Goal: Information Seeking & Learning: Learn about a topic

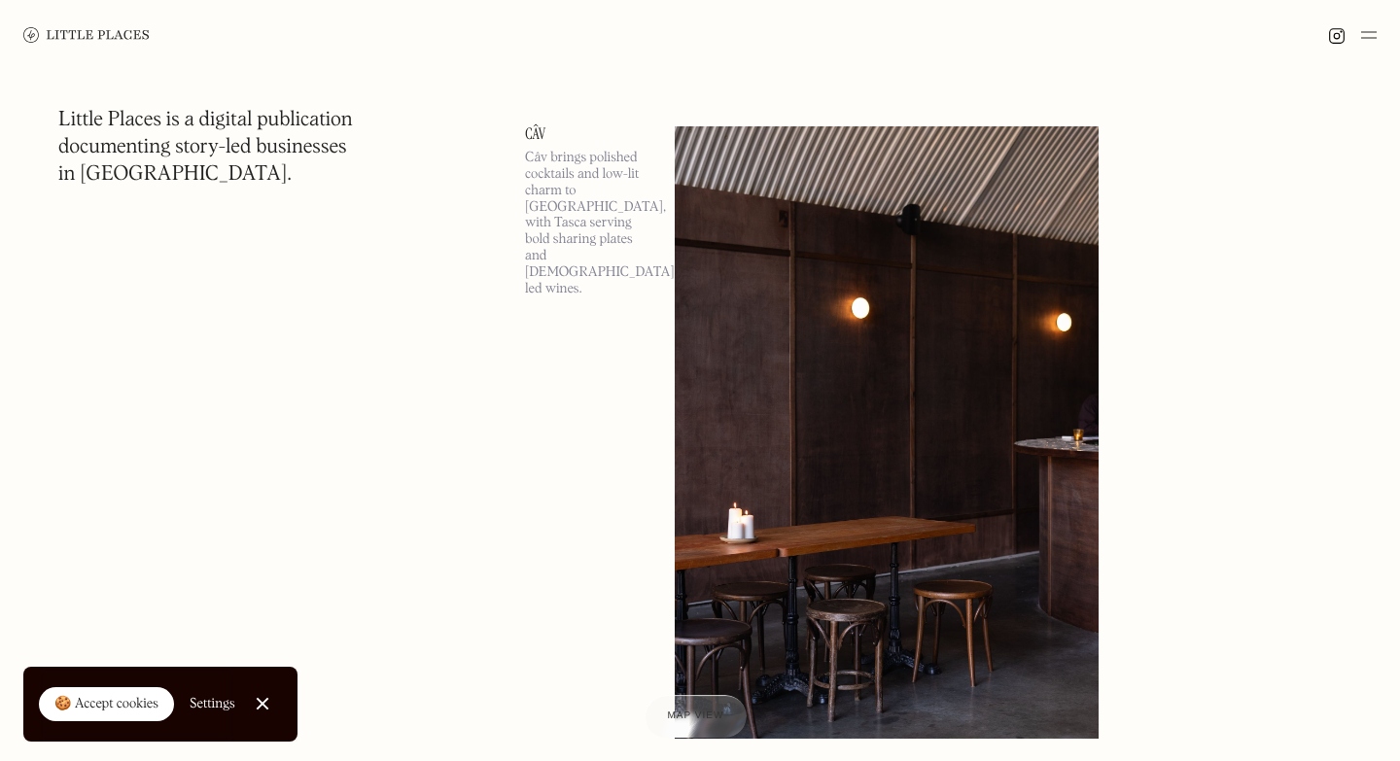
scroll to position [15305, 0]
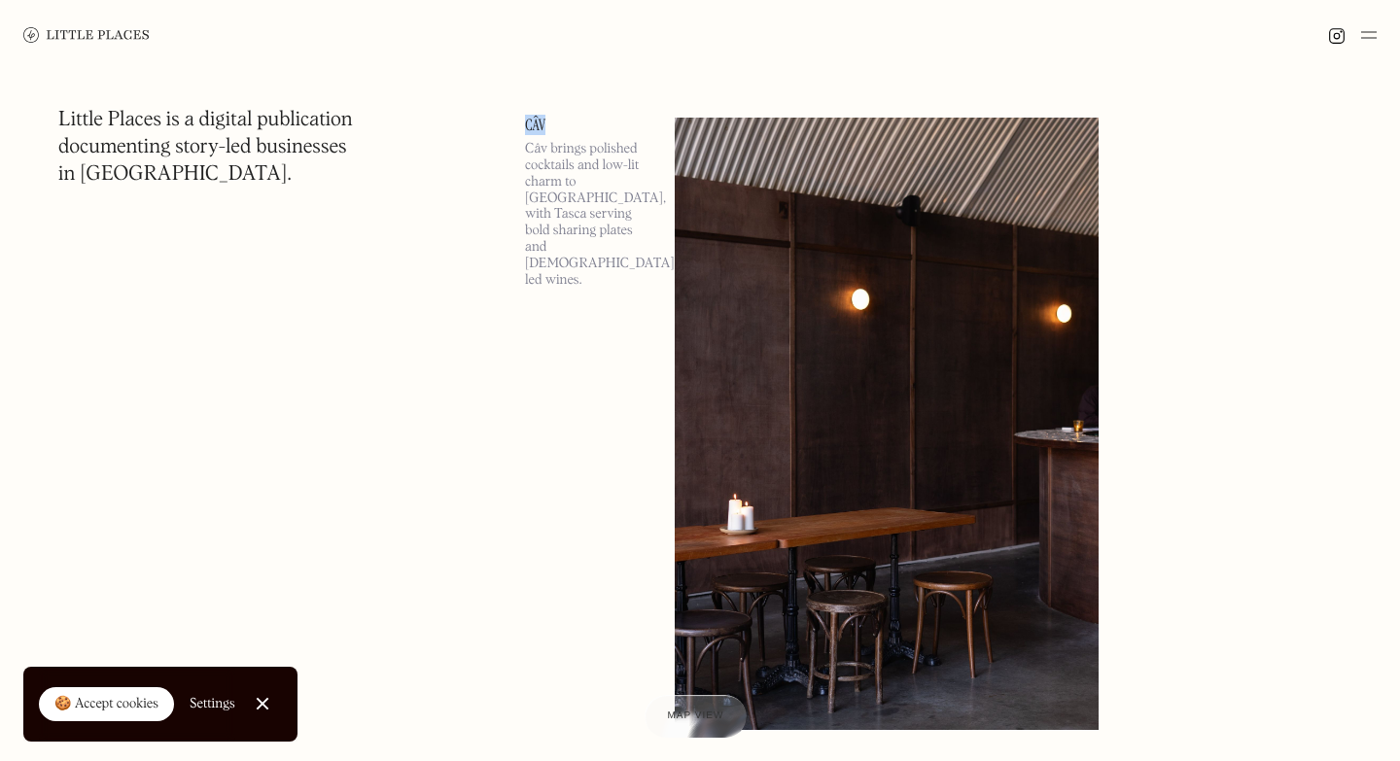
click at [1173, 590] on link at bounding box center [977, 422] width 605 height 609
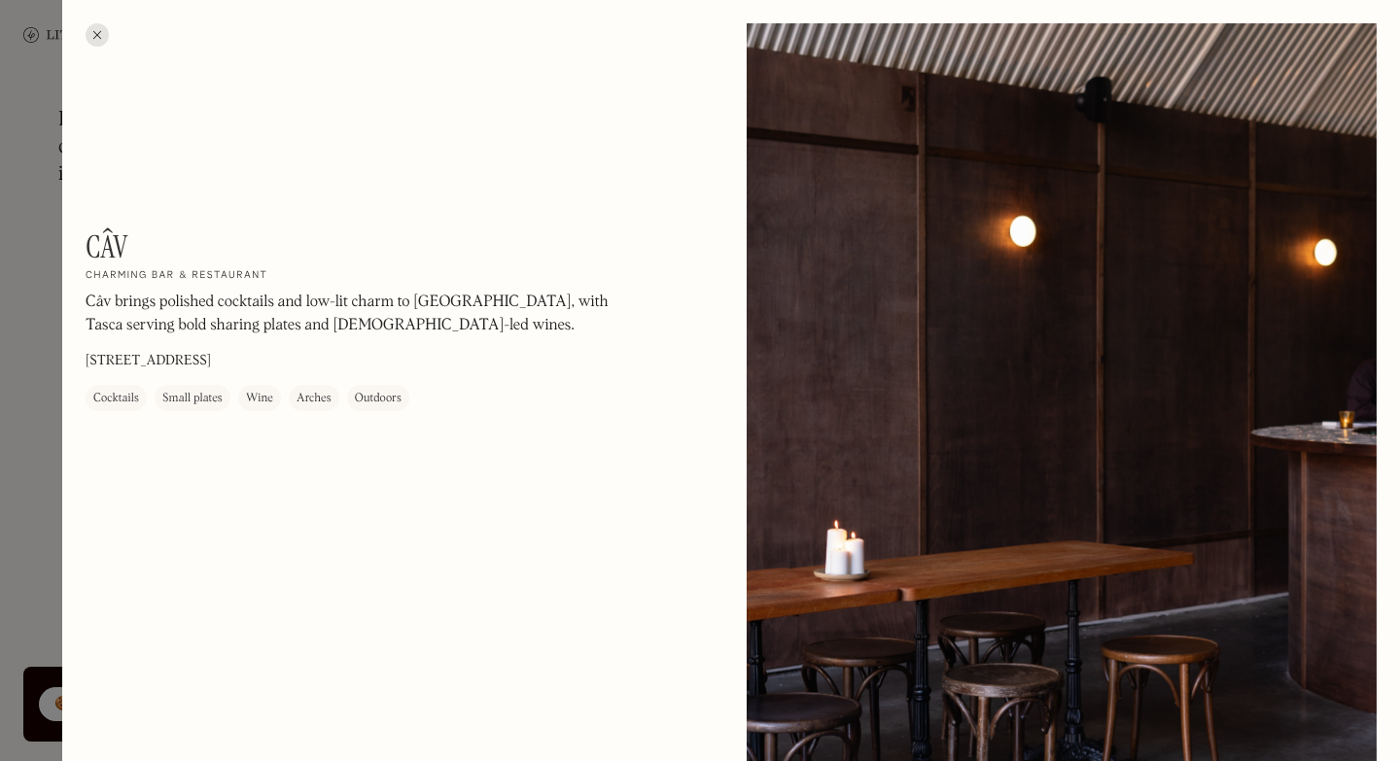
click at [102, 41] on div at bounding box center [97, 34] width 23 height 23
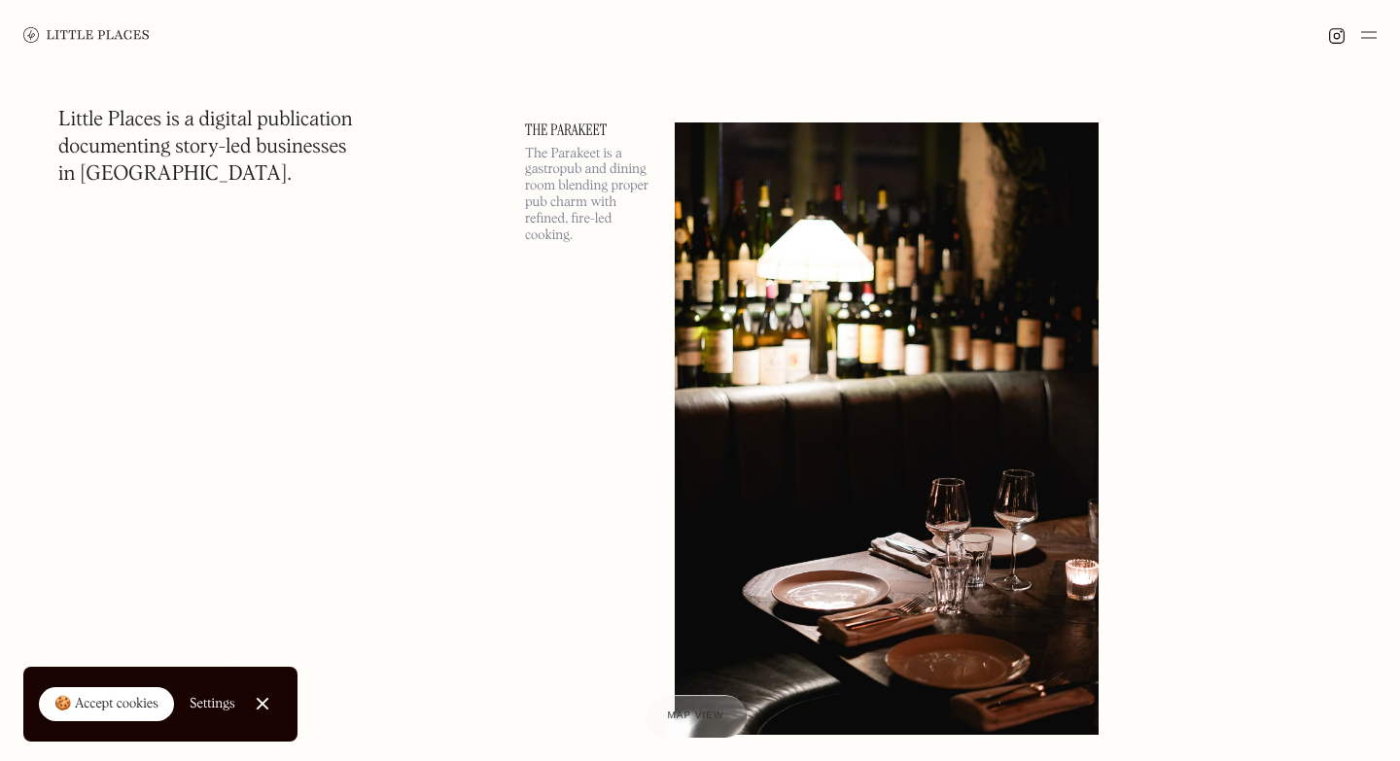
scroll to position [16022, 0]
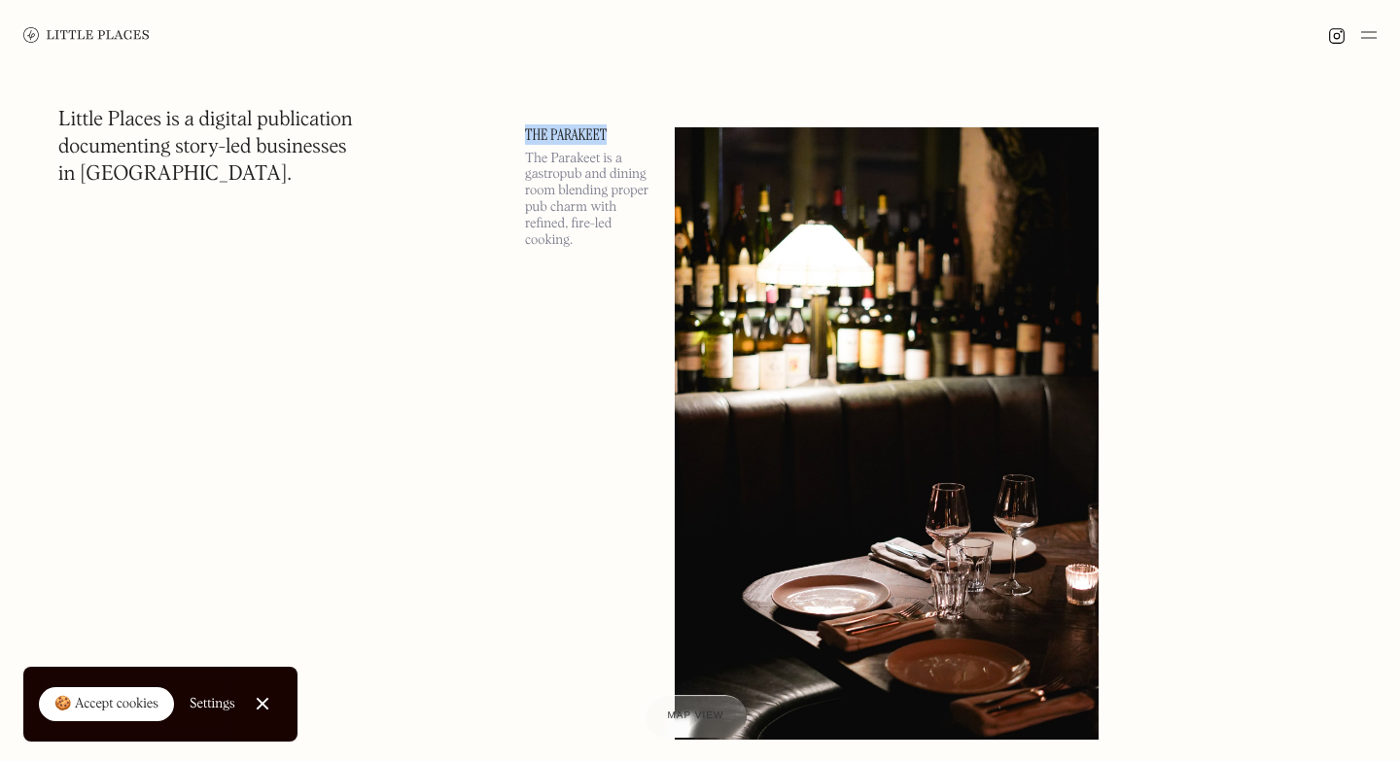
click at [1258, 358] on link at bounding box center [977, 431] width 605 height 609
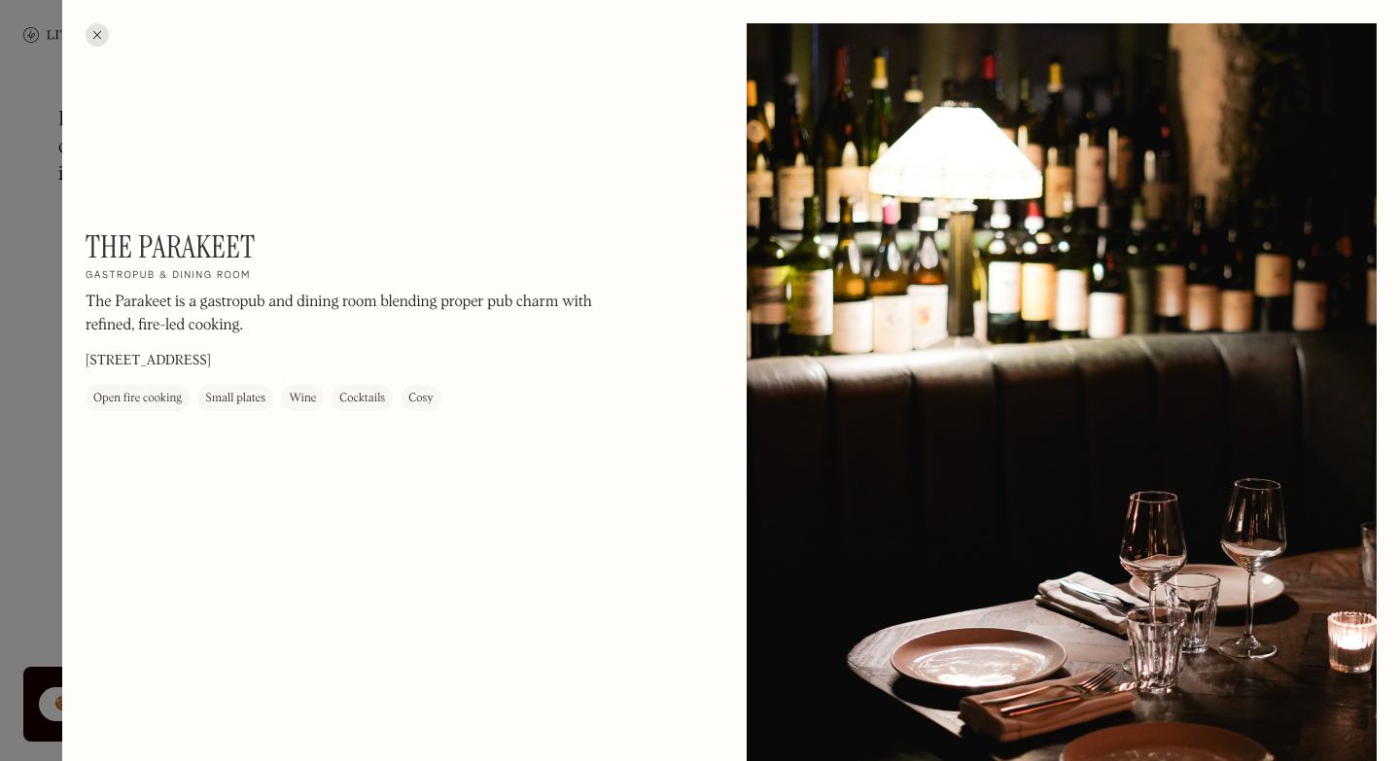
click at [92, 31] on div at bounding box center [97, 34] width 23 height 23
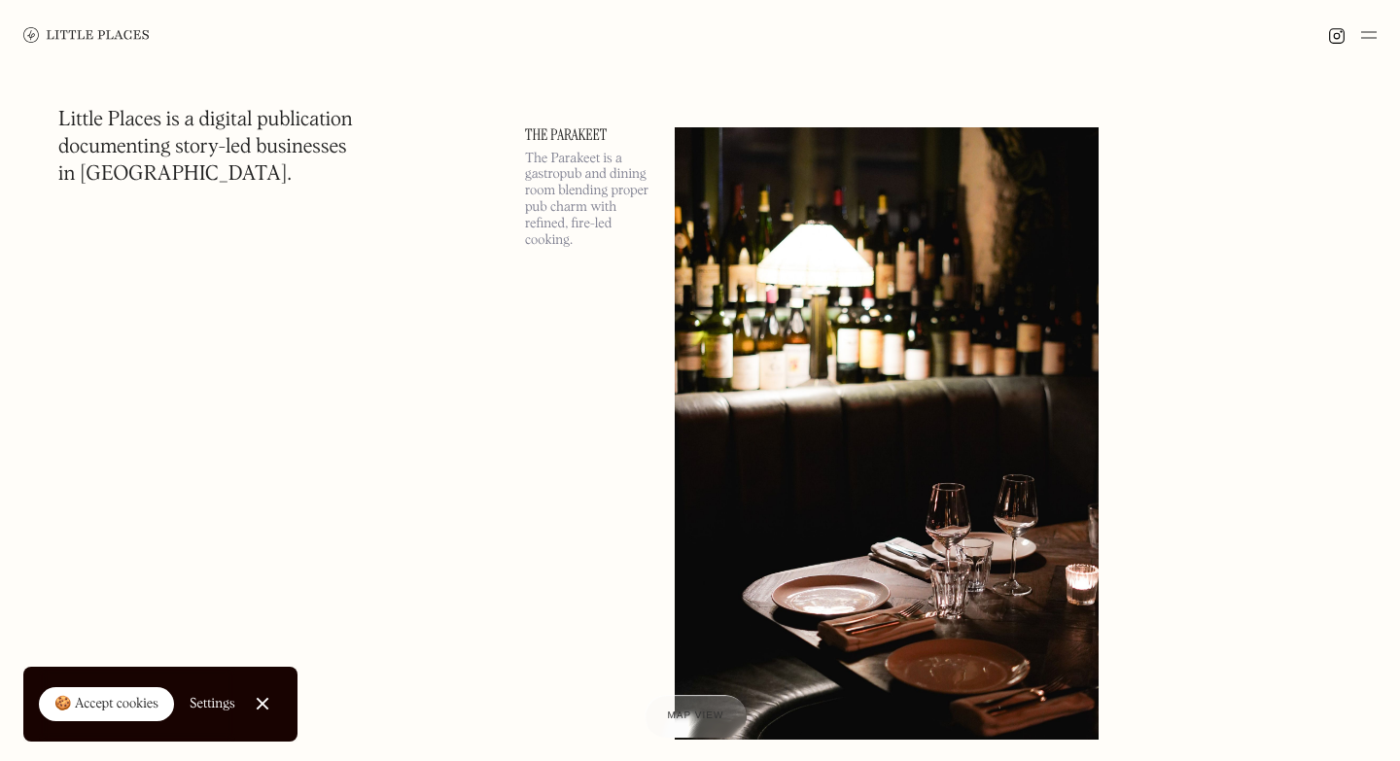
click at [1375, 37] on img at bounding box center [1369, 34] width 16 height 23
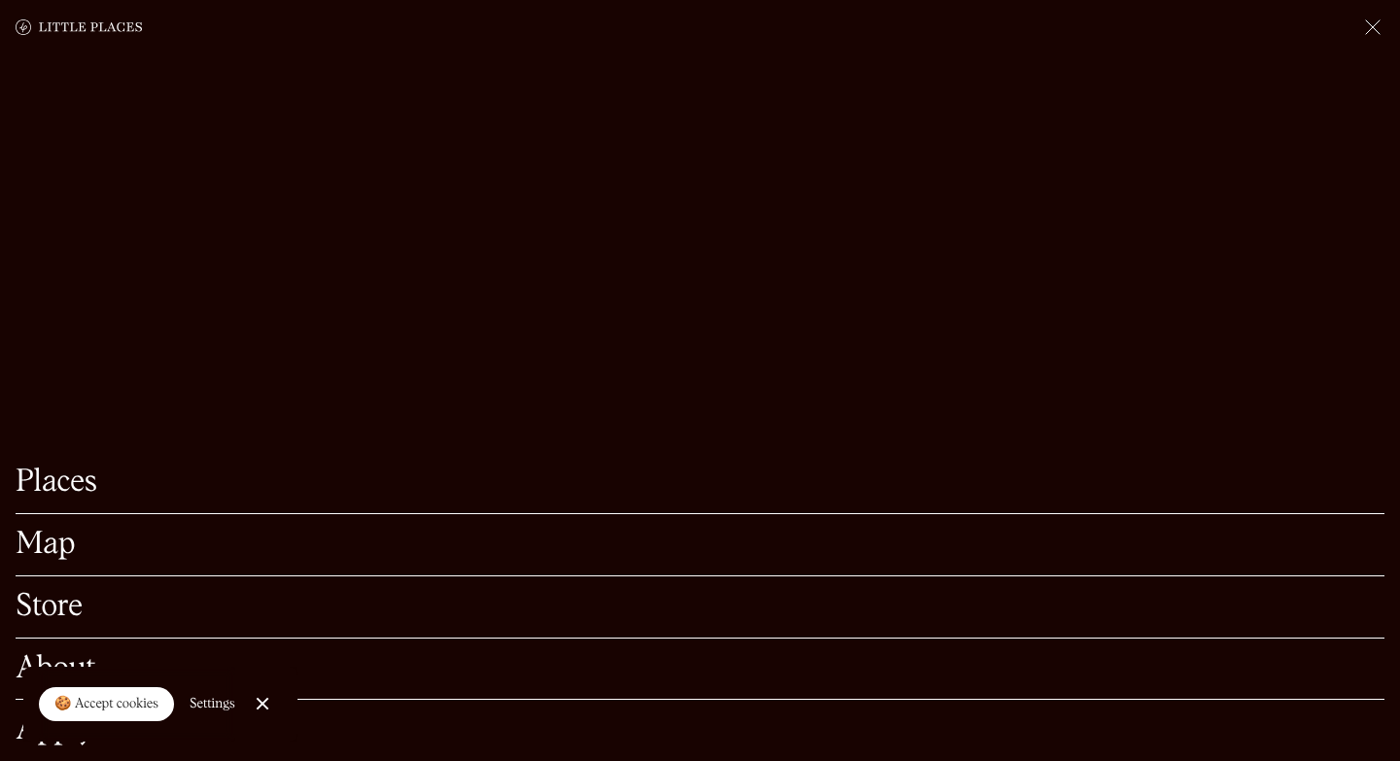
click at [46, 542] on link "Map" at bounding box center [700, 545] width 1369 height 30
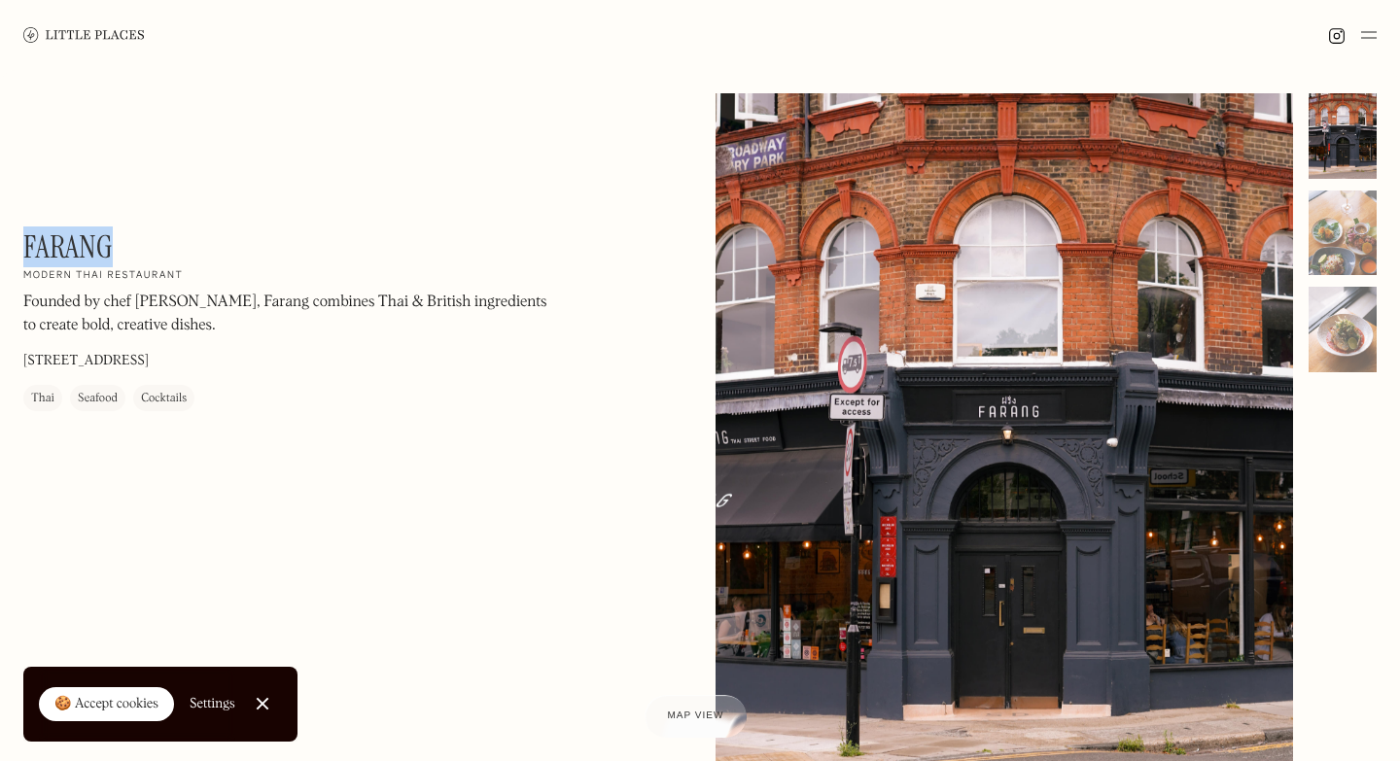
drag, startPoint x: 115, startPoint y: 242, endPoint x: 25, endPoint y: 243, distance: 89.4
click at [25, 243] on div "Farang On Our Radar Modern Thai restaurant Founded by chef Sebby Holmes, Farang…" at bounding box center [285, 319] width 525 height 183
copy h1 "Farang"
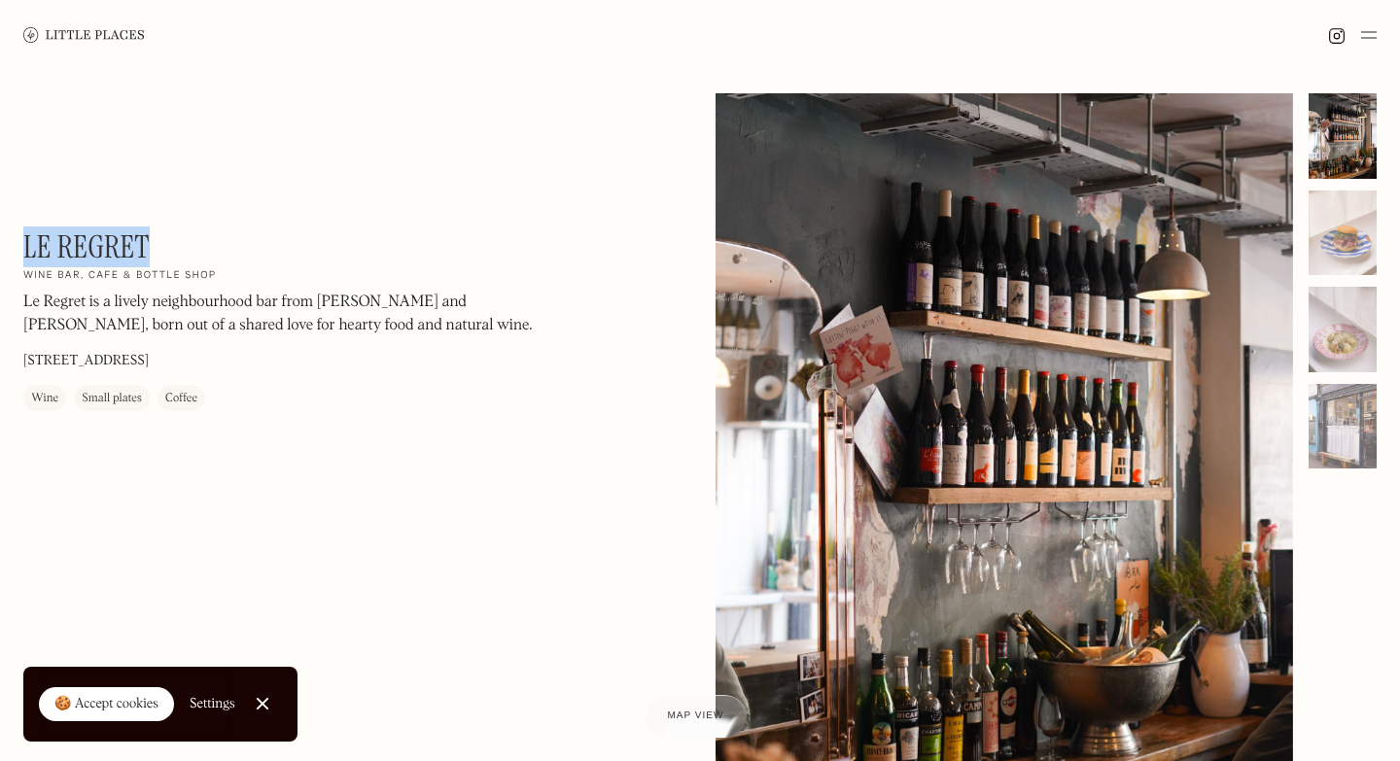
drag, startPoint x: 152, startPoint y: 245, endPoint x: 28, endPoint y: 244, distance: 123.5
click at [28, 244] on div "Le Regret On Our Radar Wine bar, cafe & bottle shop Le Regret is a lively neigh…" at bounding box center [285, 319] width 525 height 183
copy h1 "Le Regret"
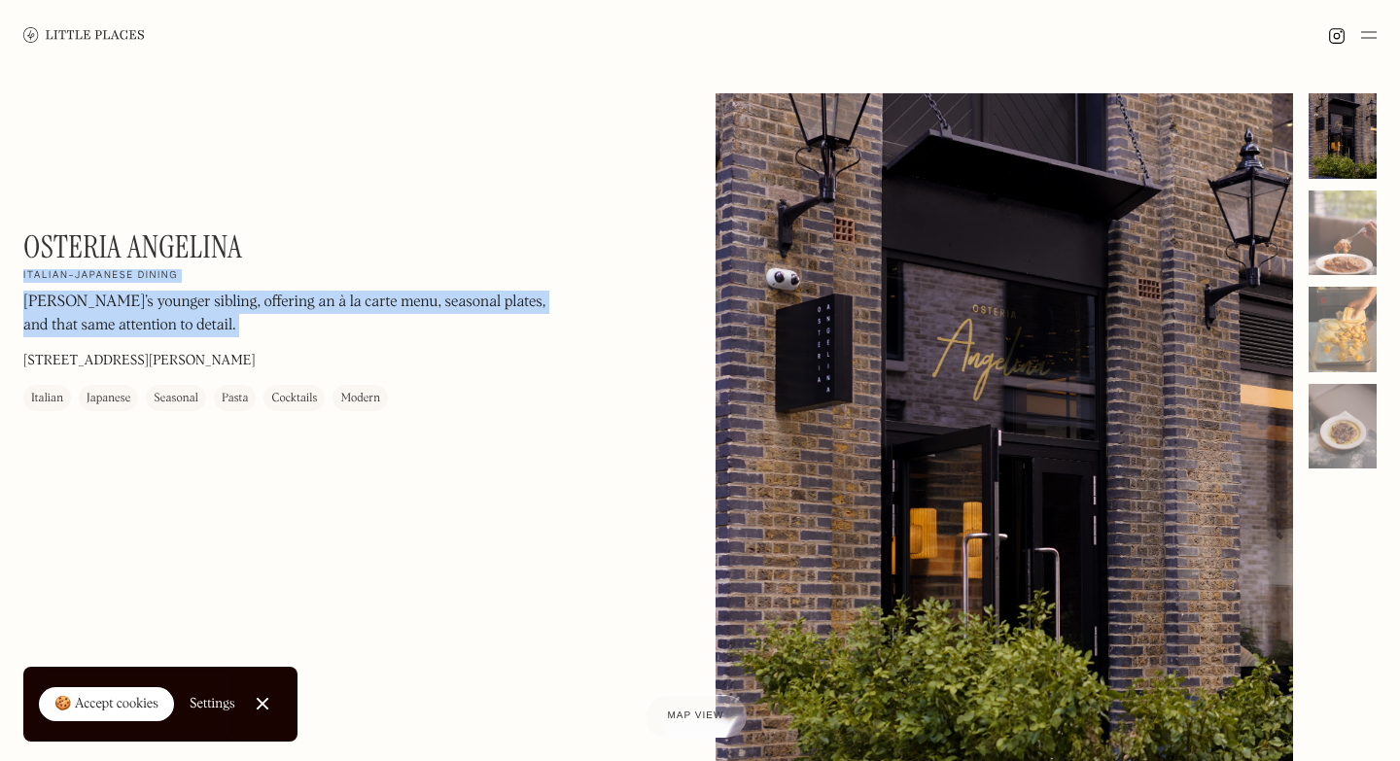
drag, startPoint x: 239, startPoint y: 243, endPoint x: 14, endPoint y: 229, distance: 225.9
click at [14, 229] on div "Osteria Angelina On Our Radar Italian-Japanese dining Angelina’s younger siblin…" at bounding box center [700, 479] width 1400 height 818
click at [257, 237] on div "Osteria Angelina On Our Radar Italian-Japanese dining Angelina’s younger siblin…" at bounding box center [285, 319] width 525 height 183
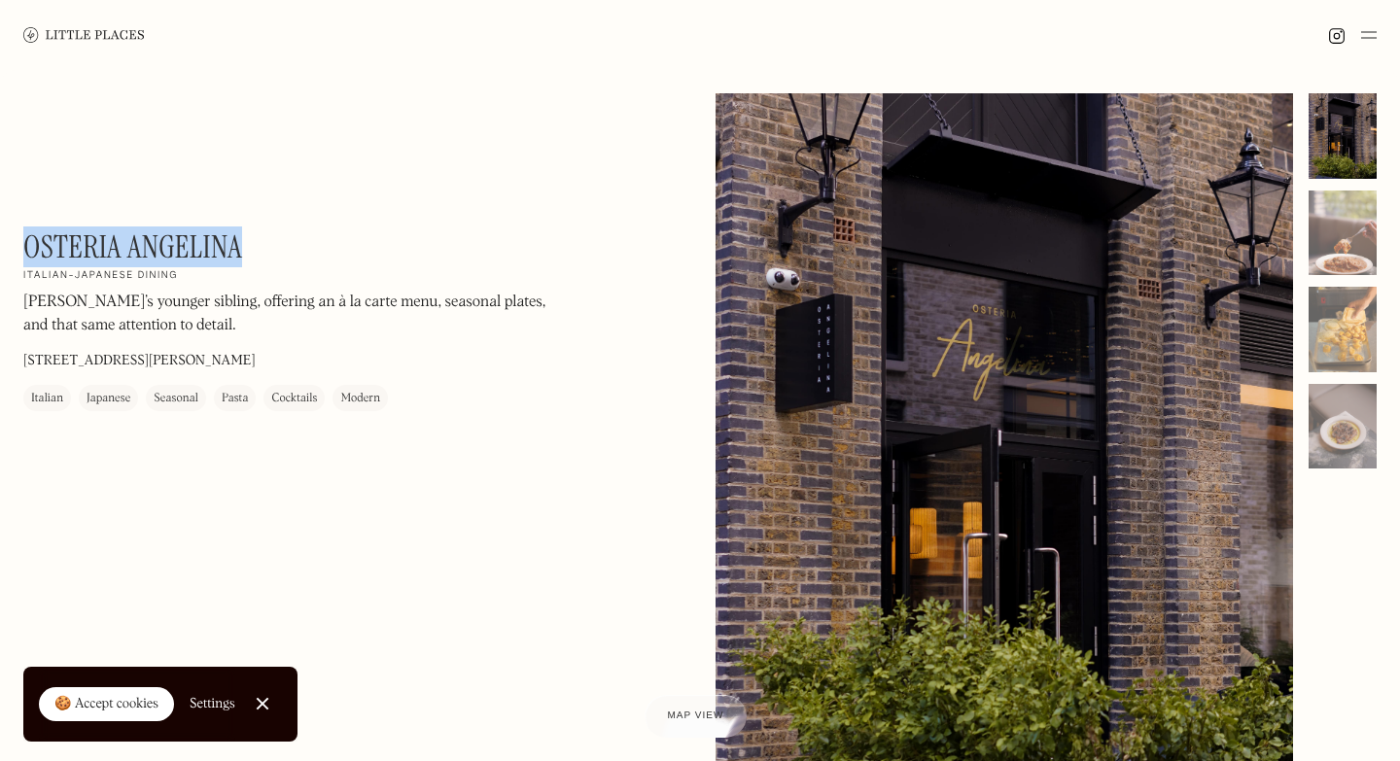
drag, startPoint x: 239, startPoint y: 246, endPoint x: 28, endPoint y: 242, distance: 211.0
click at [28, 242] on h1 "Osteria Angelina" at bounding box center [132, 246] width 219 height 37
copy h1 "Osteria Angelina"
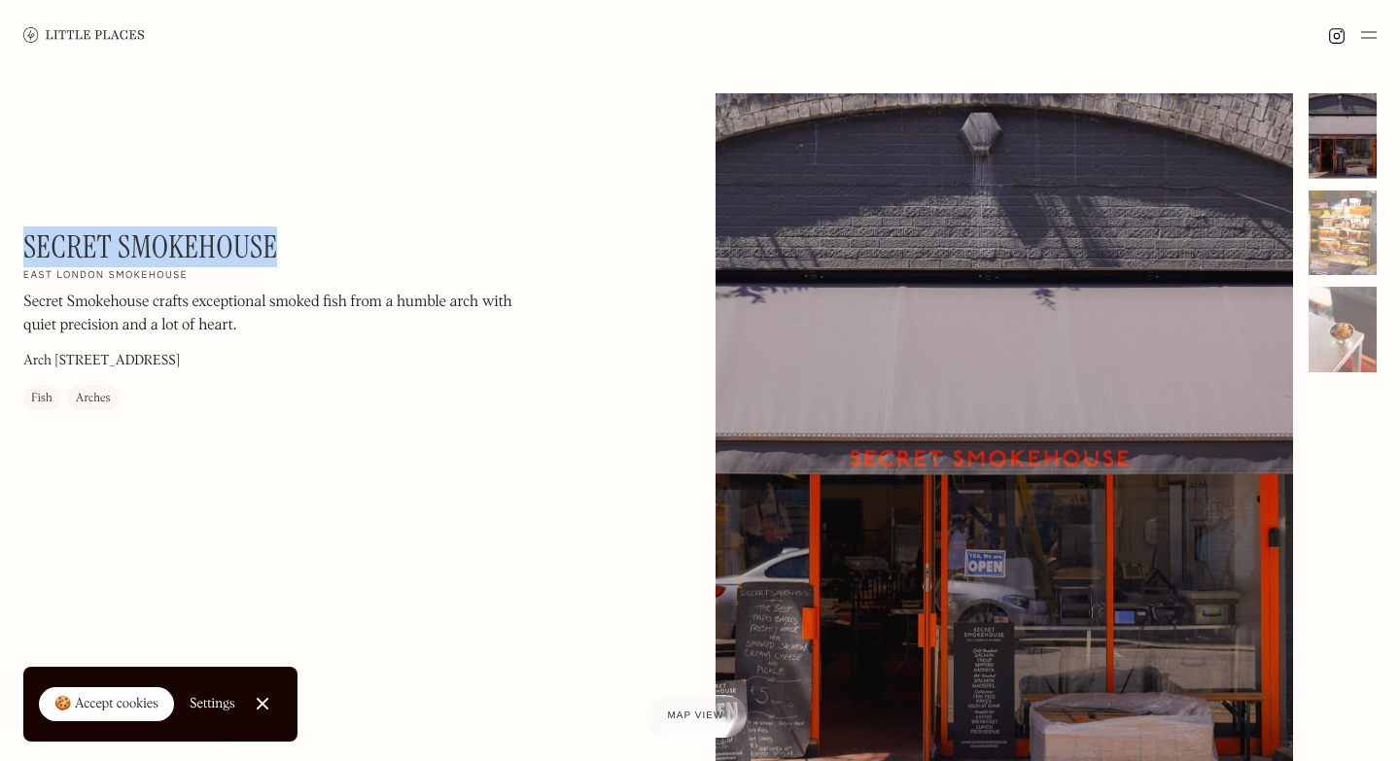
drag, startPoint x: 25, startPoint y: 245, endPoint x: 292, endPoint y: 239, distance: 266.4
click at [292, 239] on div "Secret Smokehouse On Our Radar East London smokehouse Secret Smokehouse crafts …" at bounding box center [285, 319] width 525 height 183
copy h1 "Secret Smokehouse"
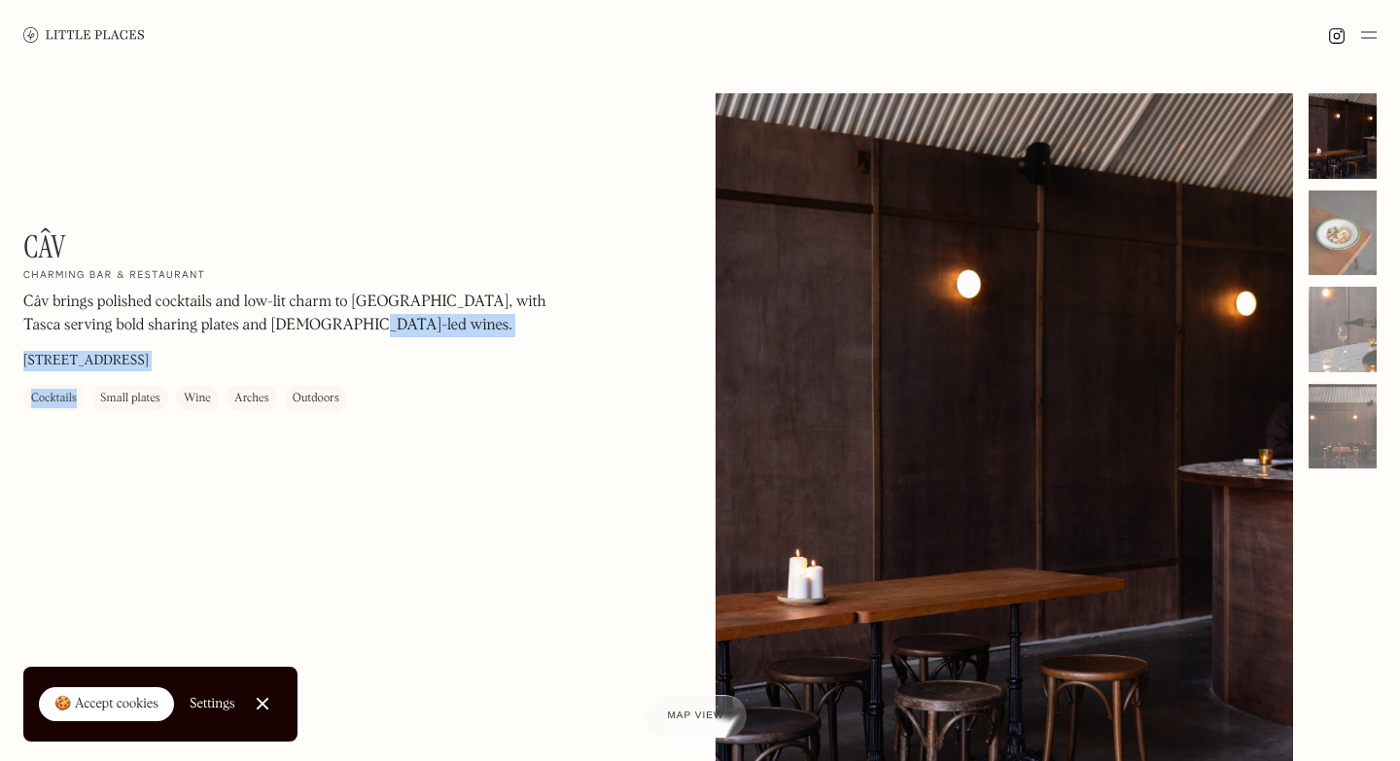
drag, startPoint x: 0, startPoint y: 0, endPoint x: 284, endPoint y: 357, distance: 455.9
click at [284, 357] on div "Câv On Our Radar Charming bar & restaurant Câv brings polished cocktails and lo…" at bounding box center [700, 479] width 1400 height 818
copy div "Câv brings polished cocktails and low-lit charm to Paradise Row, with Tasca ser…"
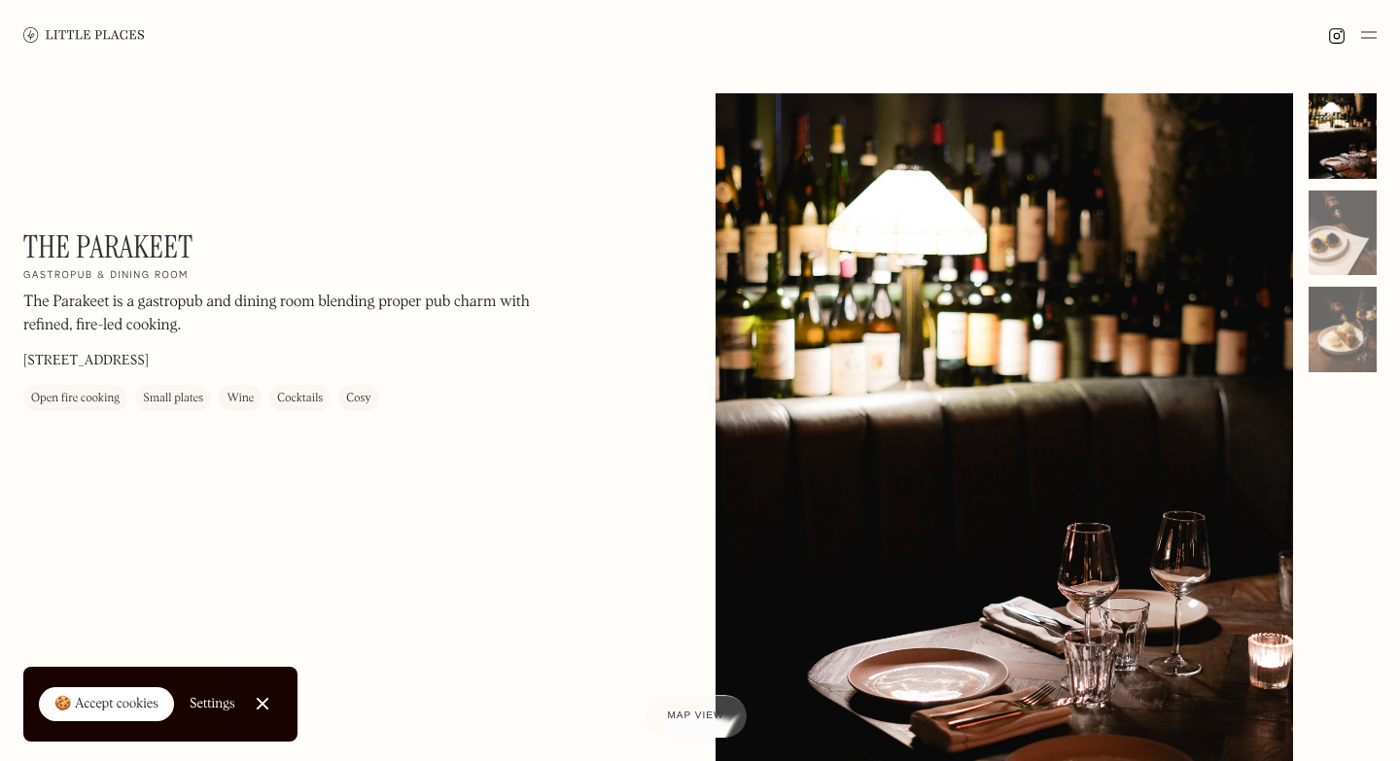
click at [262, 705] on div at bounding box center [262, 704] width 13 height 13
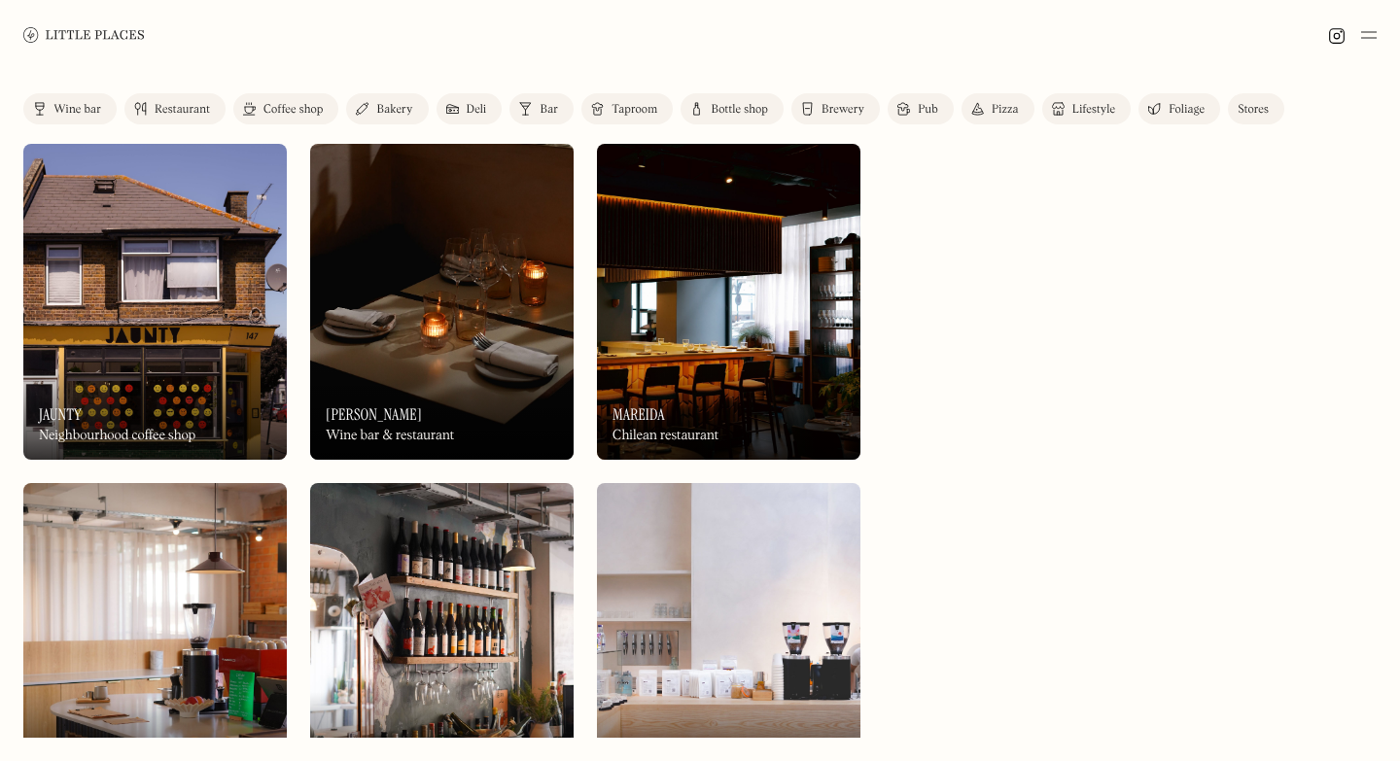
click at [173, 105] on div "Restaurant" at bounding box center [182, 110] width 55 height 12
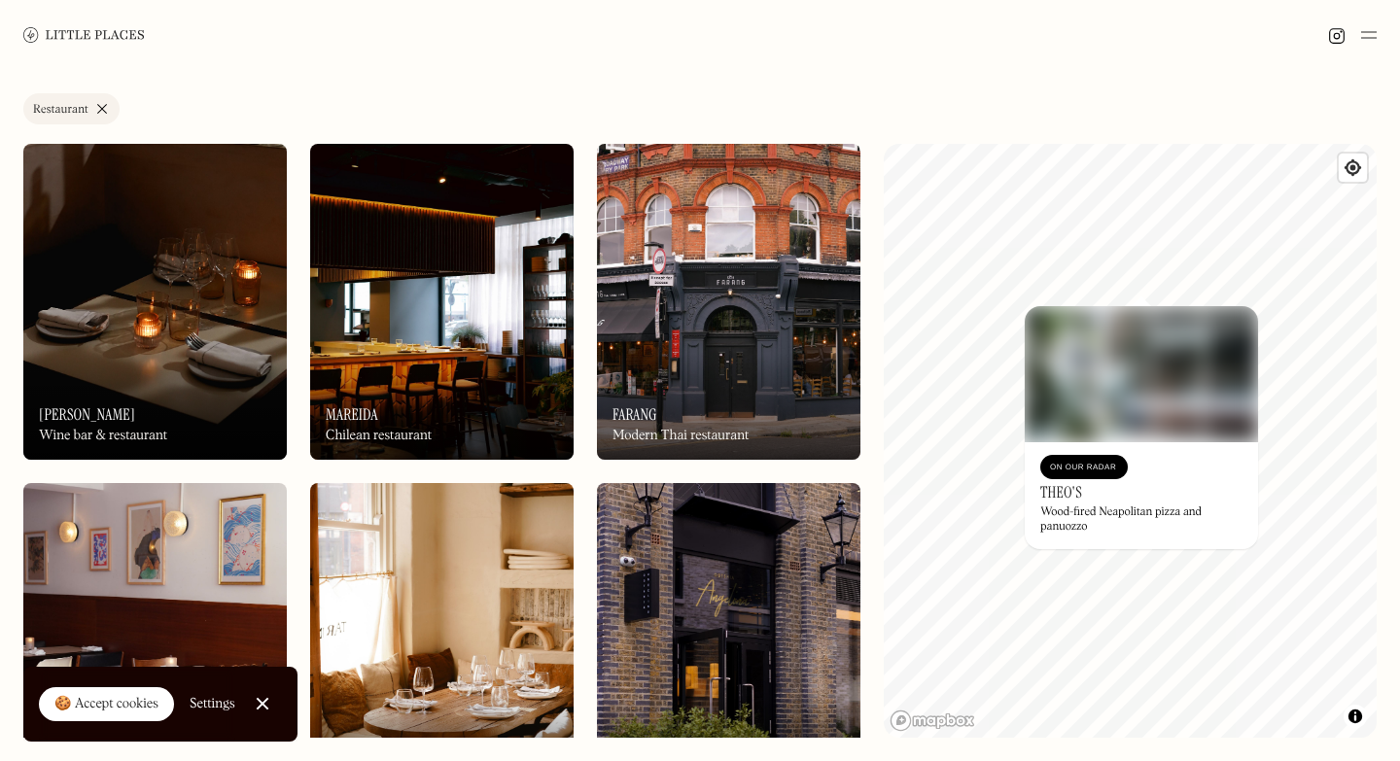
click at [1048, 493] on h3 "Theo's" at bounding box center [1061, 492] width 42 height 18
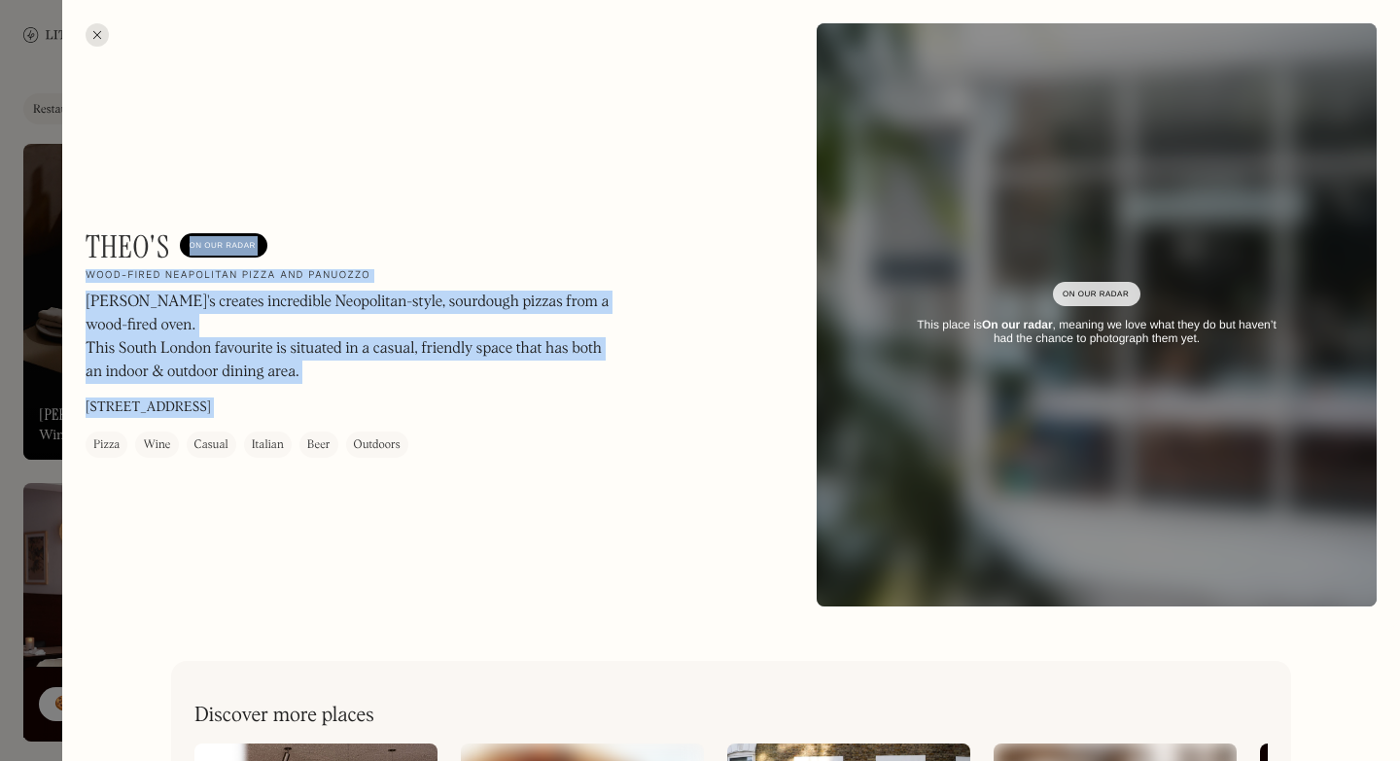
drag, startPoint x: 176, startPoint y: 242, endPoint x: 78, endPoint y: 244, distance: 98.2
click at [78, 244] on div "Theo's On Our Radar Wood-fired Neapolitan pizza and panuozzo Theo's creates inc…" at bounding box center [731, 315] width 1338 height 630
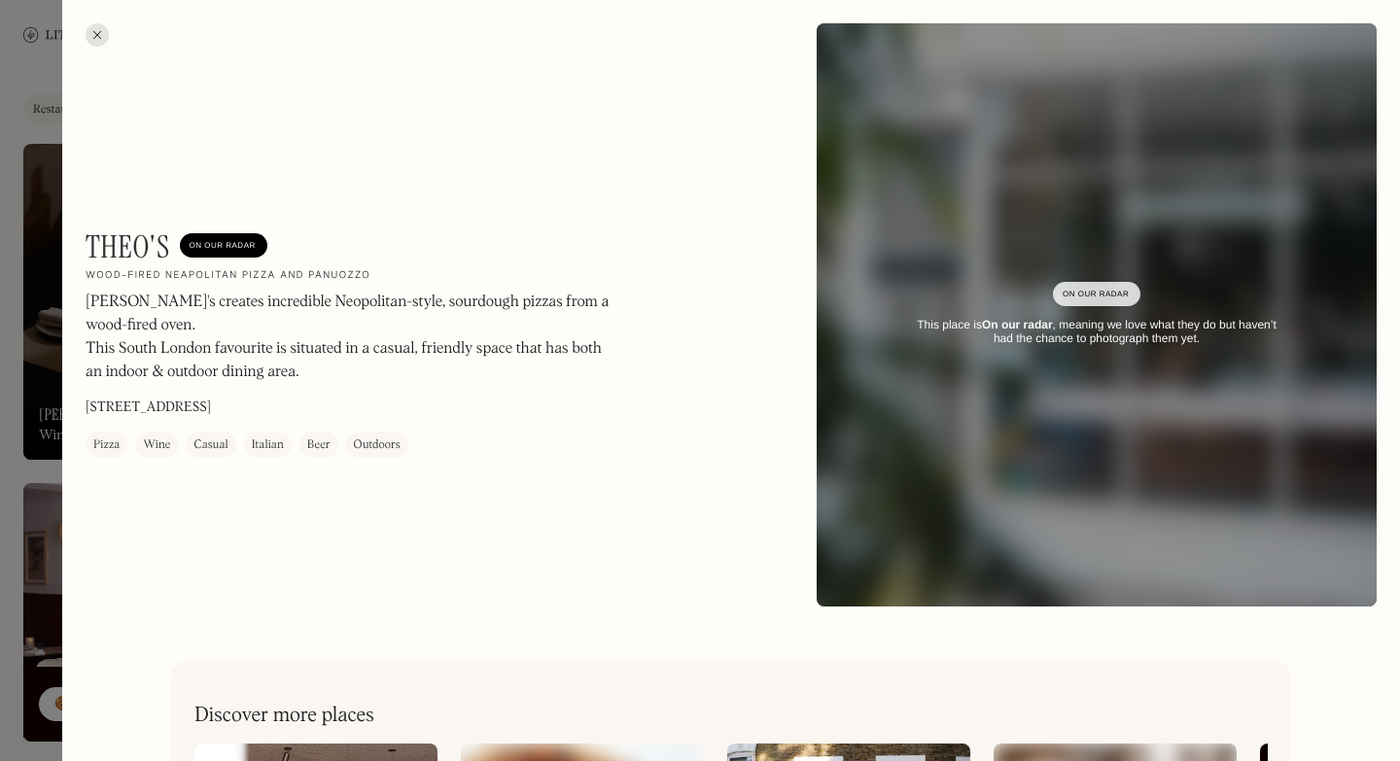
click at [132, 247] on h1 "Theo's" at bounding box center [128, 246] width 85 height 37
drag, startPoint x: 166, startPoint y: 246, endPoint x: 87, endPoint y: 246, distance: 79.7
click at [87, 246] on h1 "Theo's" at bounding box center [128, 246] width 85 height 37
copy h1 "Theo's"
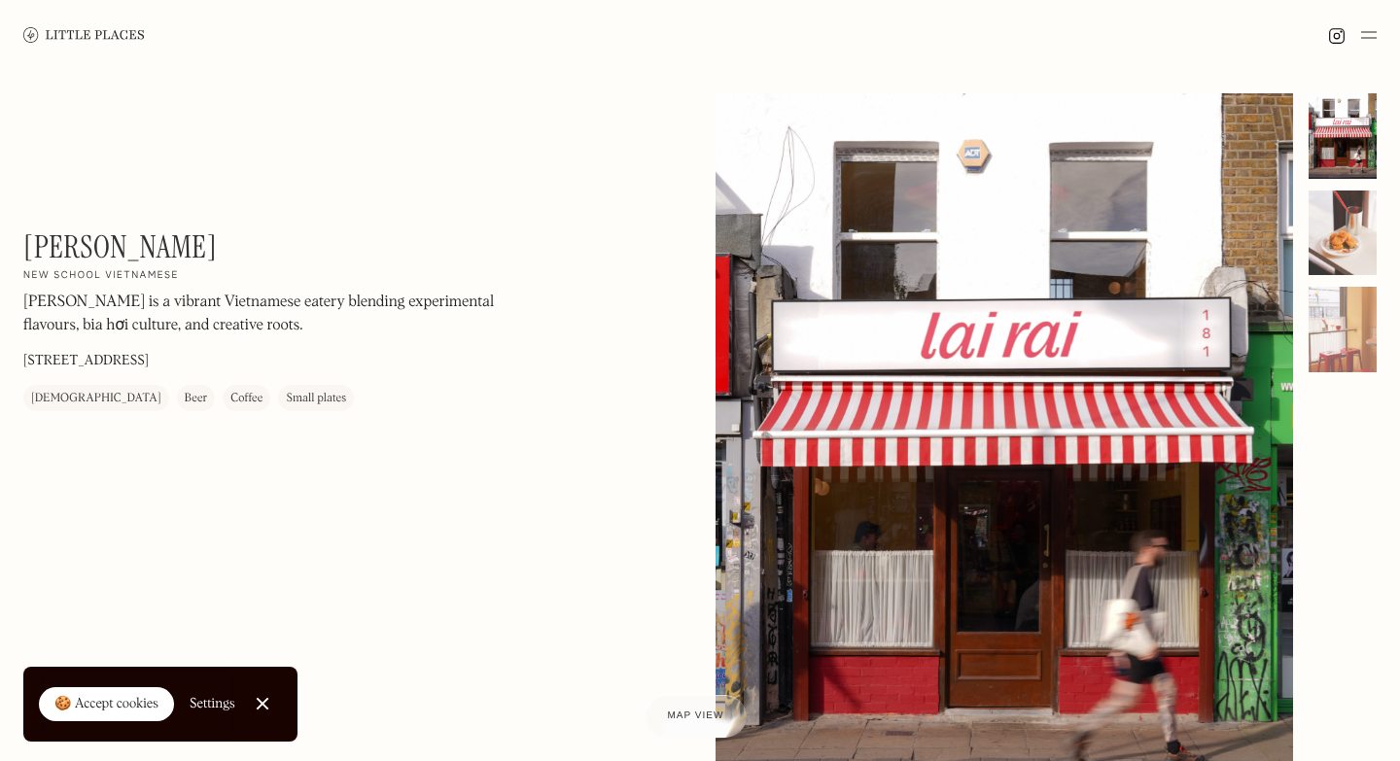
click at [1349, 239] on div at bounding box center [1342, 234] width 68 height 86
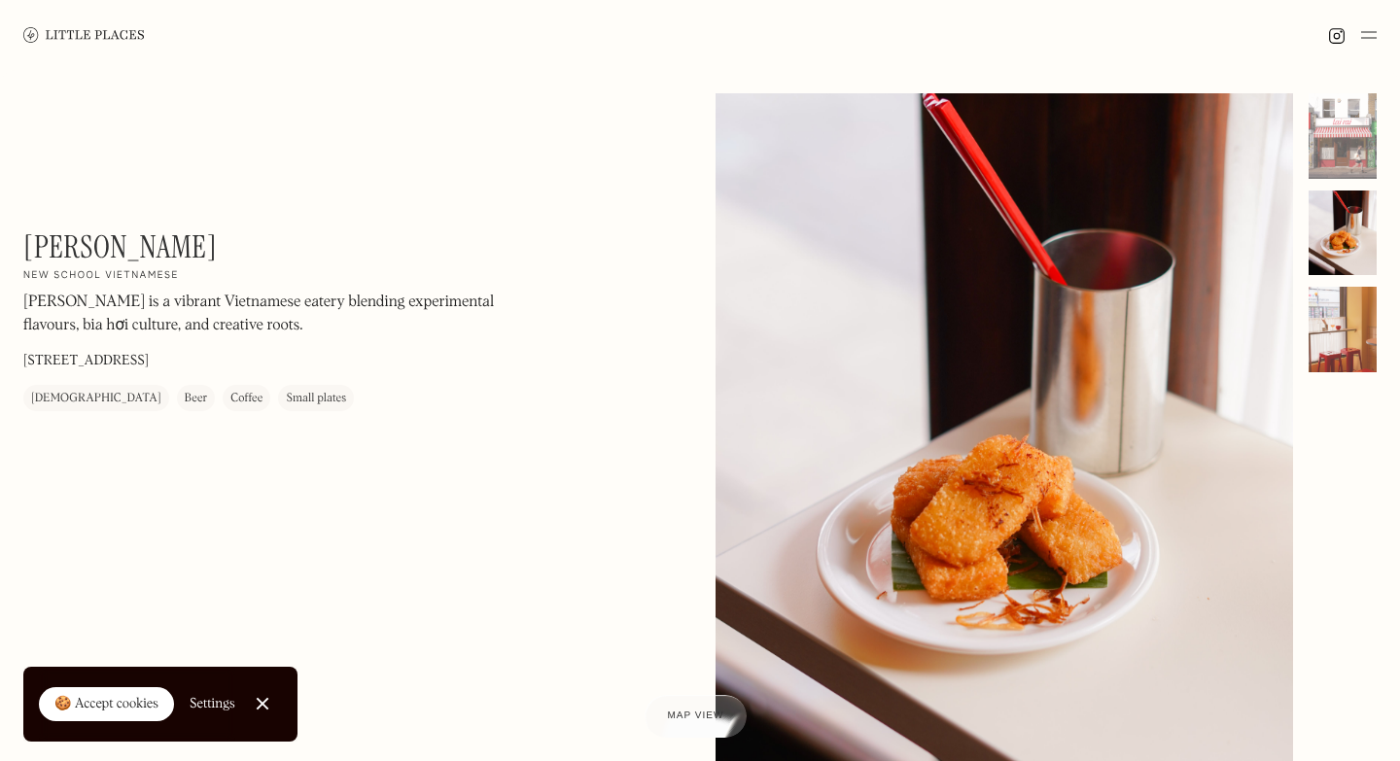
click at [1339, 338] on div at bounding box center [1342, 330] width 68 height 86
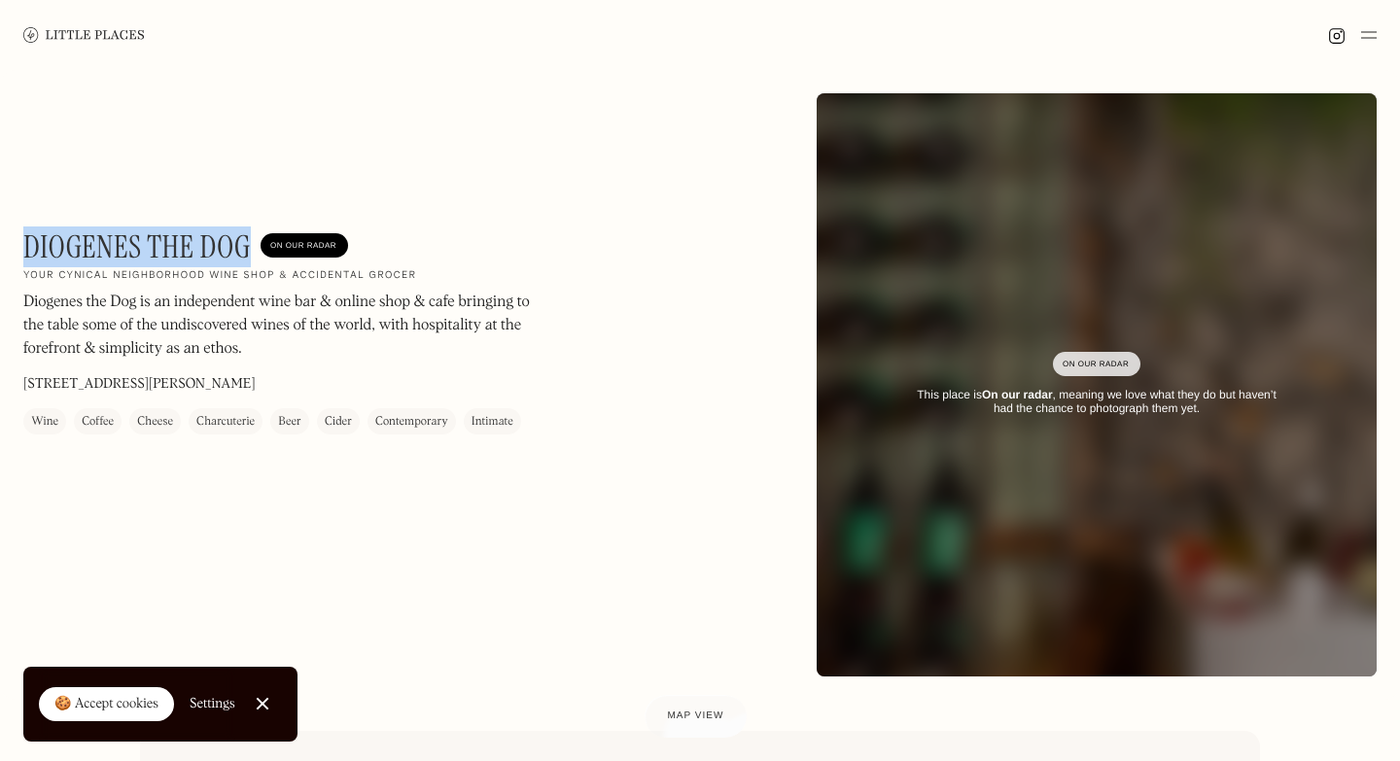
drag, startPoint x: 254, startPoint y: 250, endPoint x: 25, endPoint y: 237, distance: 228.8
click at [25, 237] on div "Diogenes The Dog On Our Radar" at bounding box center [185, 246] width 325 height 37
copy h1 "Diogenes The Dog"
